Goal: Contribute content

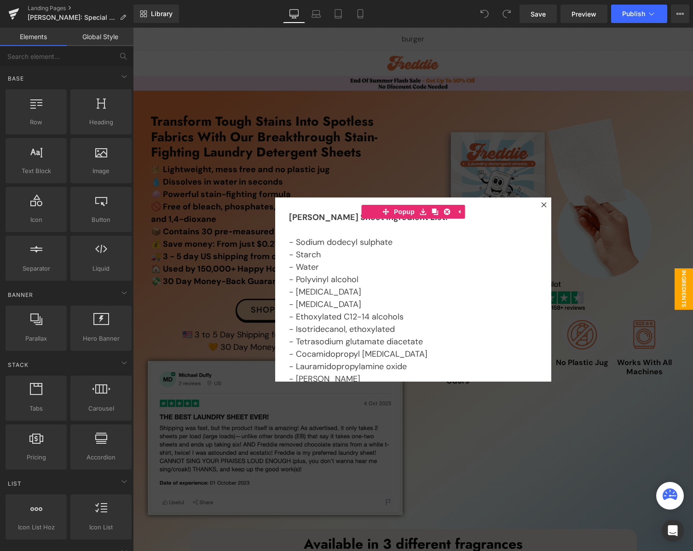
click at [257, 357] on div at bounding box center [413, 290] width 560 height 524
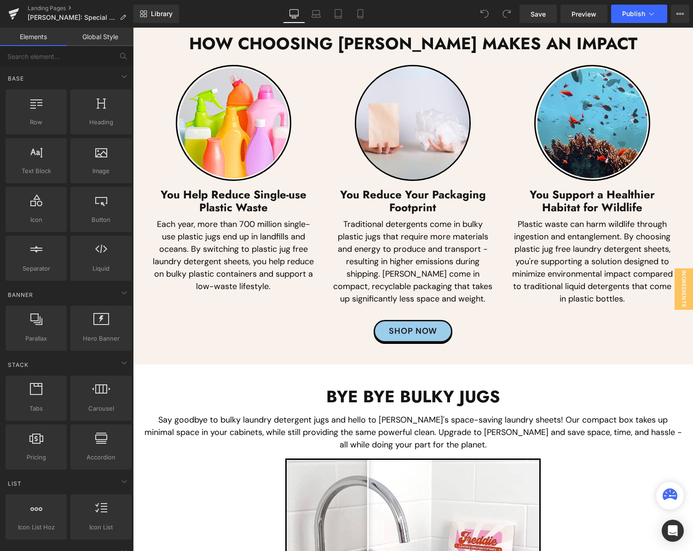
scroll to position [4634, 0]
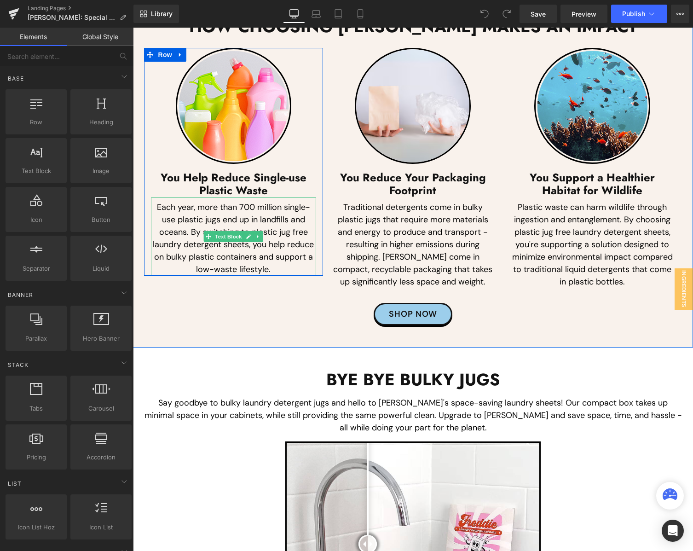
click at [165, 252] on p "Each year, more than 700 million single-use plastic jugs end up in landfills an…" at bounding box center [234, 238] width 166 height 75
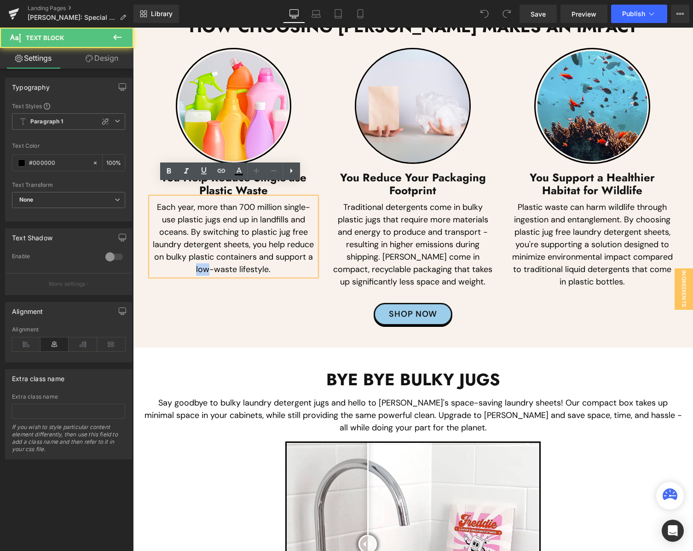
click at [165, 252] on p "Each year, more than 700 million single-use plastic jugs end up in landfills an…" at bounding box center [234, 238] width 166 height 75
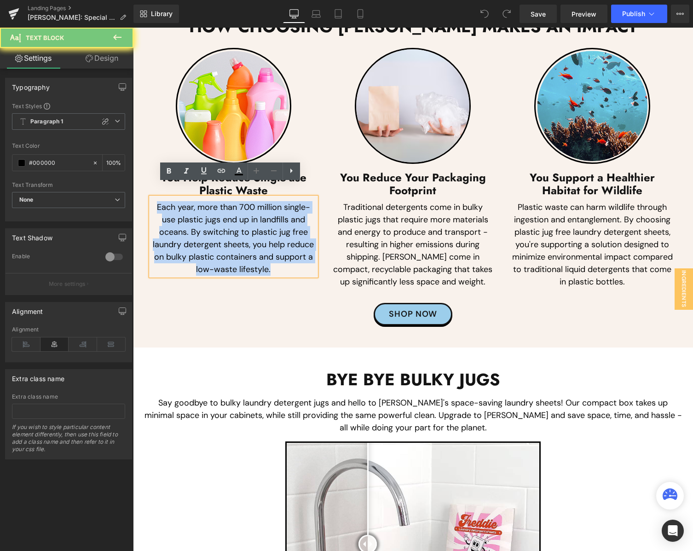
click at [165, 252] on p "Each year, more than 700 million single-use plastic jugs end up in landfills an…" at bounding box center [234, 238] width 166 height 75
paste div
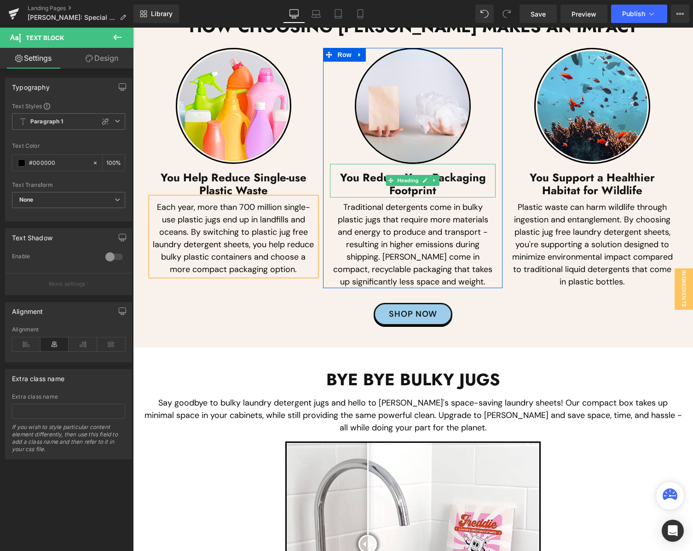
click at [330, 170] on div at bounding box center [331, 181] width 2 height 34
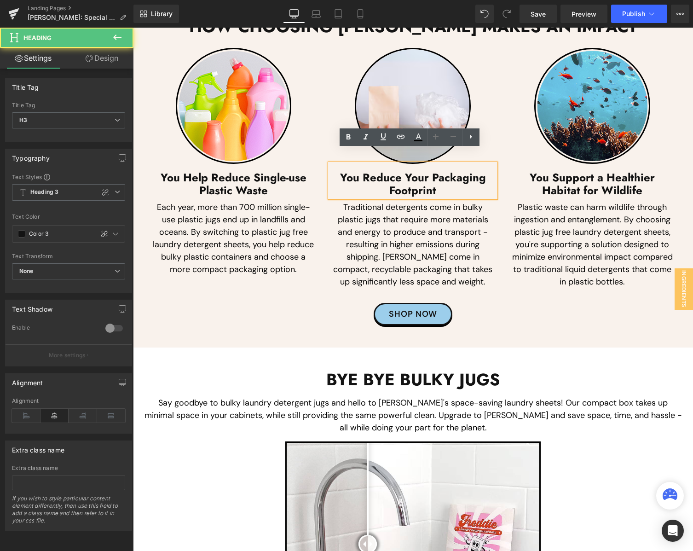
click at [359, 171] on h3 "You Reduce Your Packaging Footprint" at bounding box center [413, 184] width 166 height 27
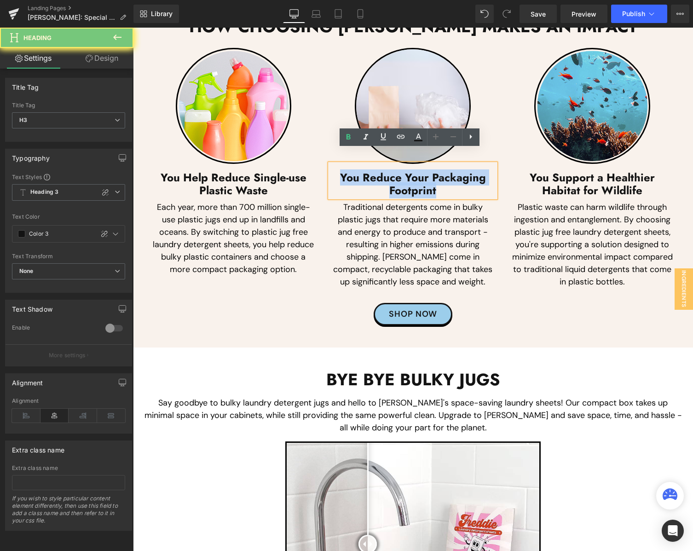
click at [359, 171] on h3 "You Reduce Your Packaging Footprint" at bounding box center [413, 184] width 166 height 27
paste div
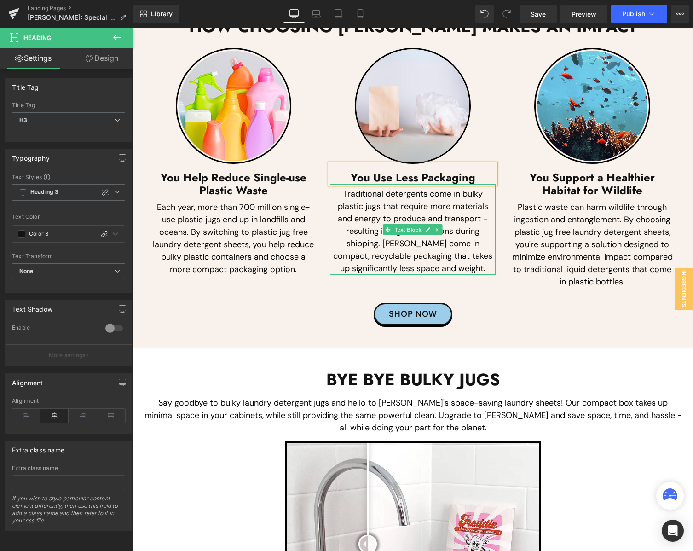
click at [380, 221] on p "Traditional detergents come in bulky plastic jugs that require more materials a…" at bounding box center [413, 231] width 166 height 87
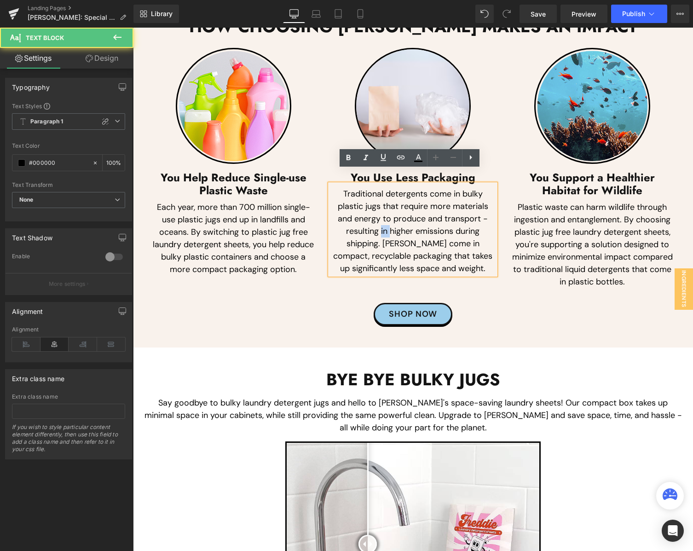
click at [380, 221] on p "Traditional detergents come in bulky plastic jugs that require more materials a…" at bounding box center [413, 231] width 166 height 87
paste div
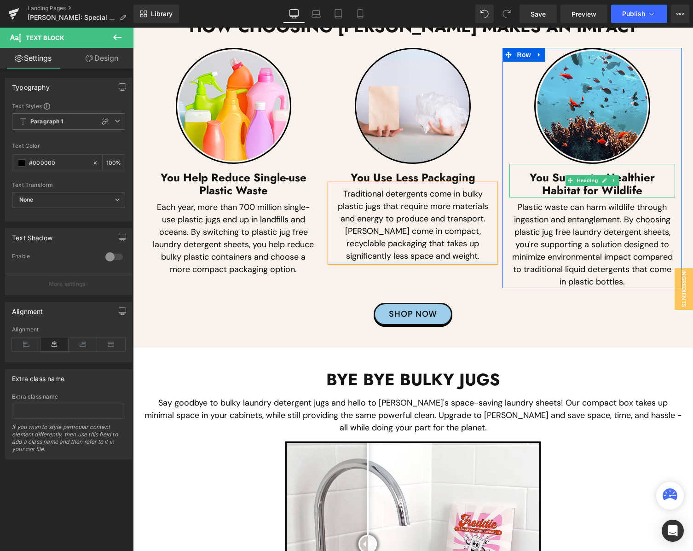
click at [532, 173] on h3 "You Support a Healthier Habitat for Wildlife" at bounding box center [593, 184] width 166 height 27
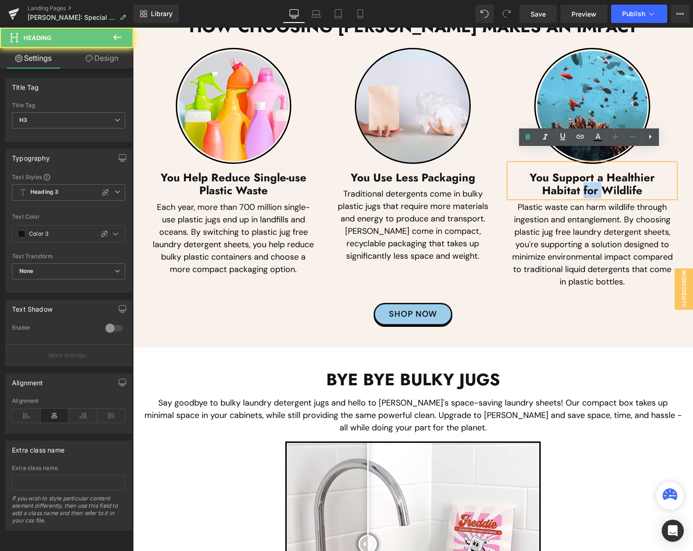
click at [532, 173] on h3 "You Support a Healthier Habitat for Wildlife" at bounding box center [593, 184] width 166 height 27
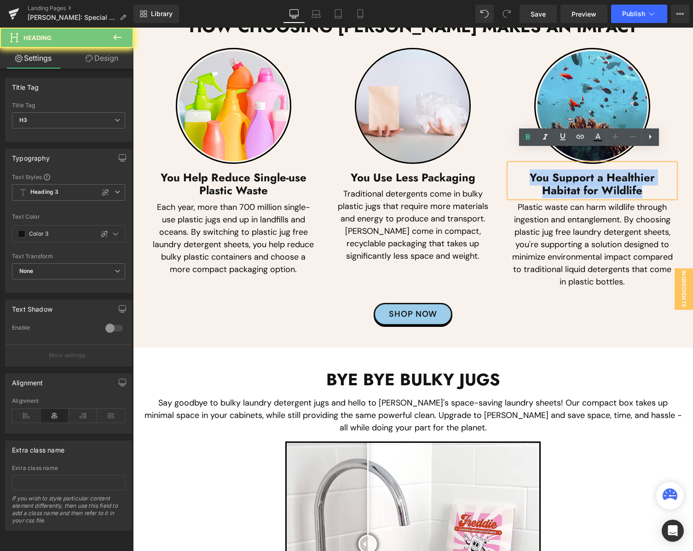
click at [535, 173] on h3 "You Support a Healthier Habitat for Wildlife" at bounding box center [593, 184] width 166 height 27
paste div
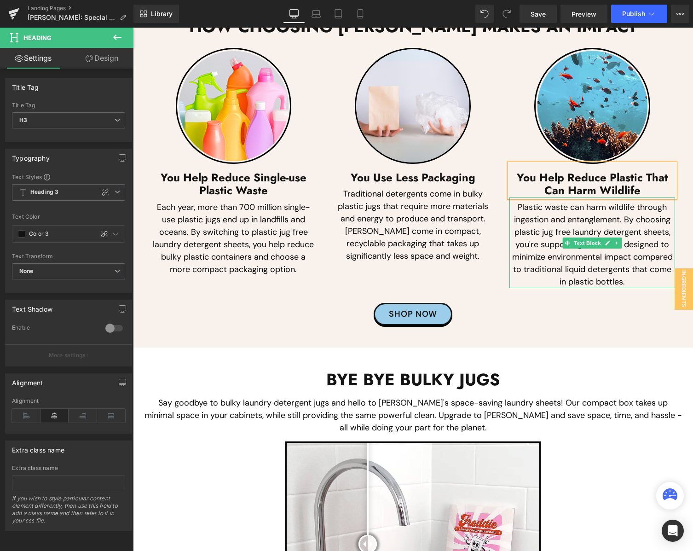
click at [539, 240] on p "Plastic waste can harm wildlife through ingestion and entanglement. By choosing…" at bounding box center [593, 244] width 166 height 87
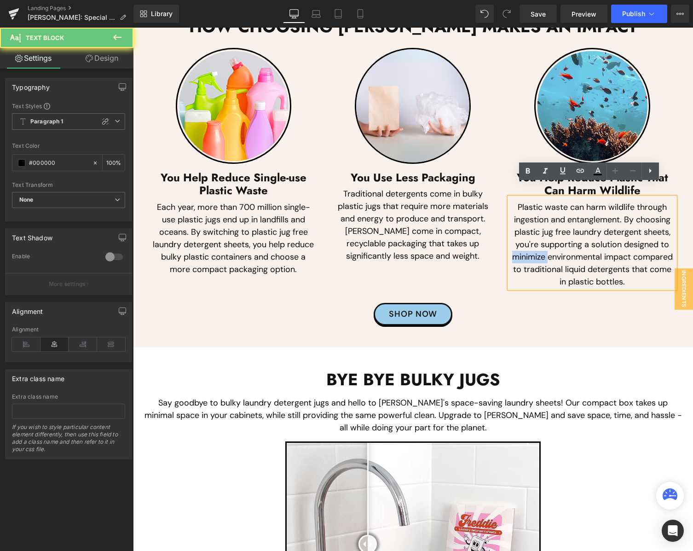
click at [539, 240] on p "Plastic waste can harm wildlife through ingestion and entanglement. By choosing…" at bounding box center [593, 244] width 166 height 87
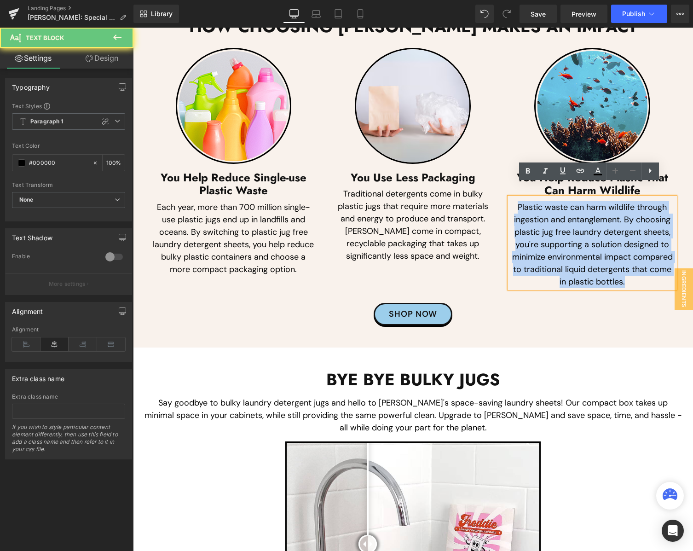
click at [539, 240] on p "Plastic waste can harm wildlife through ingestion and entanglement. By choosing…" at bounding box center [593, 244] width 166 height 87
paste div
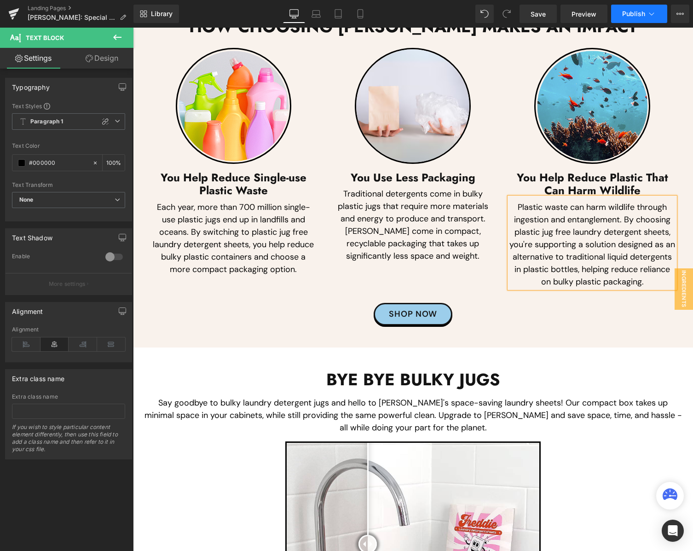
click at [626, 14] on span "Publish" at bounding box center [634, 13] width 23 height 7
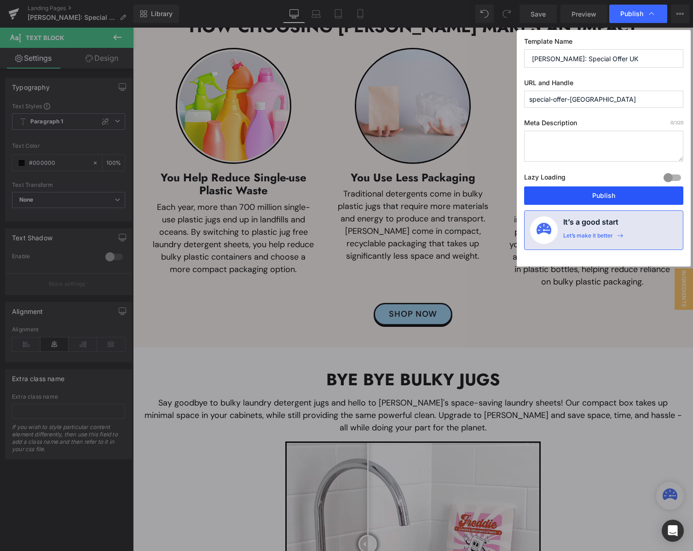
click at [546, 195] on button "Publish" at bounding box center [603, 195] width 159 height 18
